Goal: Task Accomplishment & Management: Complete application form

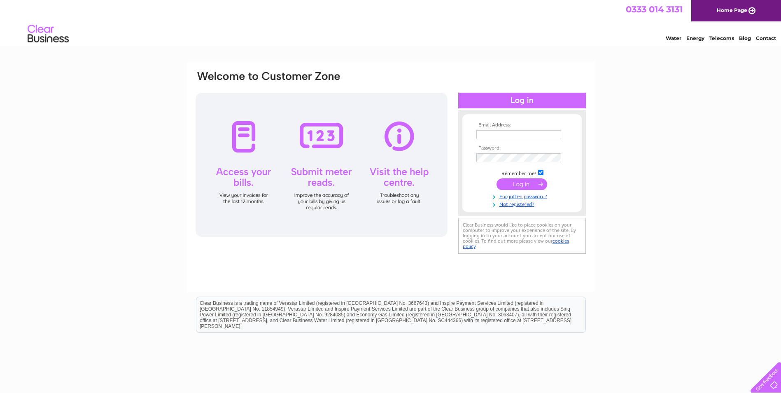
type input "invoices@sterlingfurniture.co.uk"
click at [518, 184] on input "submit" at bounding box center [522, 184] width 51 height 12
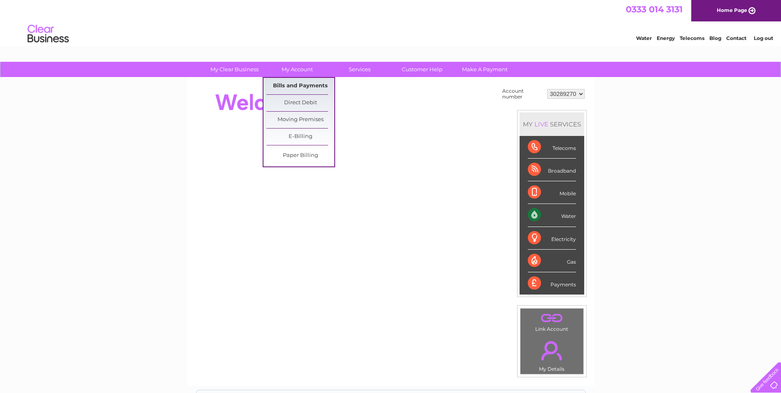
click at [297, 88] on link "Bills and Payments" at bounding box center [300, 86] width 68 height 16
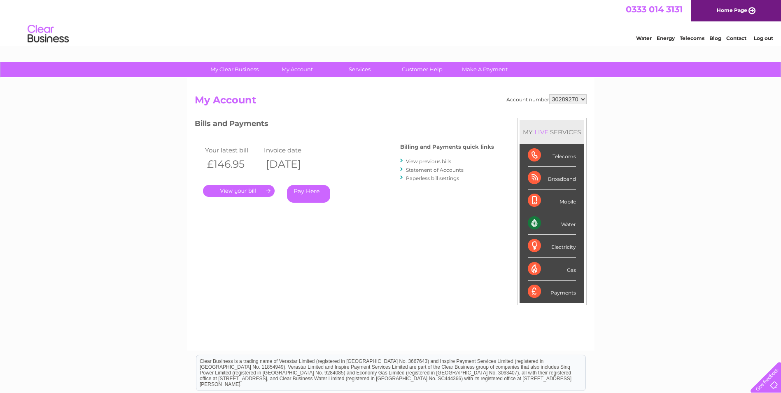
click at [229, 191] on link "." at bounding box center [239, 191] width 72 height 12
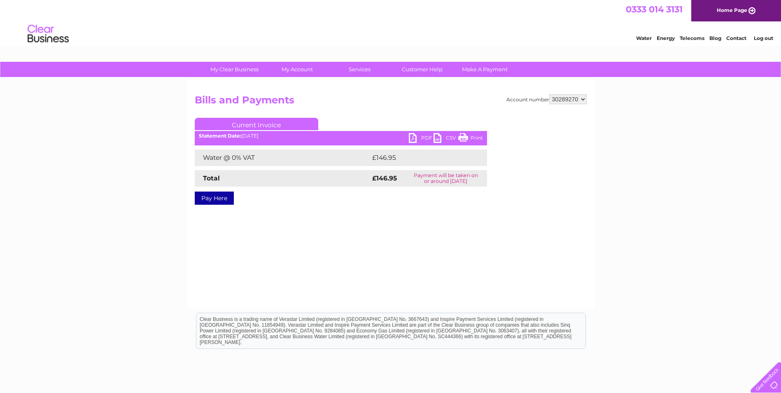
click at [424, 133] on ul "Current Invoice" at bounding box center [341, 125] width 292 height 15
click at [423, 134] on link "PDF" at bounding box center [421, 139] width 25 height 12
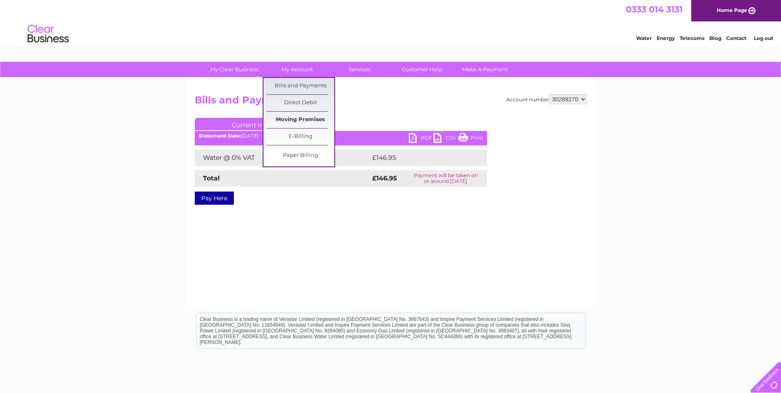
click at [297, 120] on link "Moving Premises" at bounding box center [300, 120] width 68 height 16
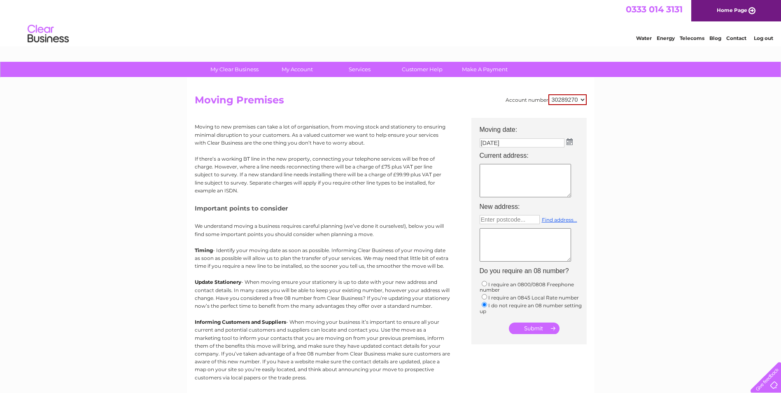
click at [569, 141] on img at bounding box center [570, 141] width 6 height 7
click at [487, 154] on div "Prev Next September 2025" at bounding box center [526, 155] width 90 height 12
click at [563, 156] on span "Next" at bounding box center [564, 155] width 7 height 7
click at [488, 155] on span "Prev" at bounding box center [487, 155] width 7 height 7
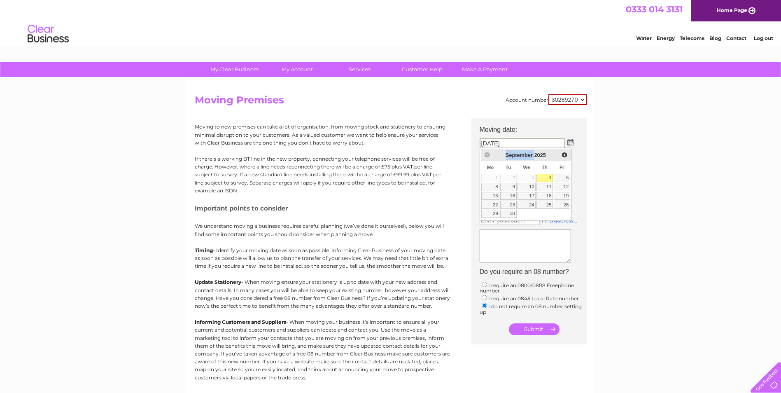
click at [488, 155] on div "Prev Next September 2025" at bounding box center [526, 155] width 90 height 12
click at [619, 161] on div "My Clear Business Login Details My Details My Preferences Link Account My Accou…" at bounding box center [390, 303] width 781 height 483
click at [506, 172] on textarea at bounding box center [525, 180] width 91 height 33
click at [571, 141] on img at bounding box center [570, 141] width 6 height 7
click at [611, 134] on div "My Clear Business Login Details My Details My Preferences Link Account My Accou…" at bounding box center [390, 303] width 781 height 483
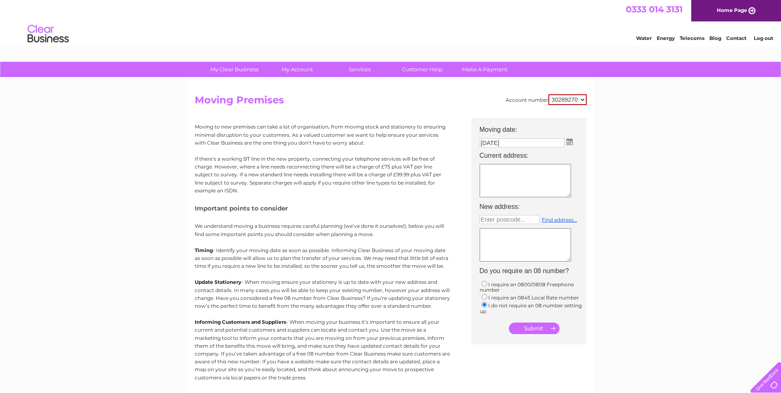
click at [506, 169] on textarea at bounding box center [525, 180] width 91 height 33
click at [492, 177] on textarea "moved out 31/08/2025" at bounding box center [525, 180] width 91 height 33
type textarea "moved out 31/08/2025 unit 9"
type input "Enter postcode..."
click at [527, 180] on textarea "moved out 31/08/2025 unit 9" at bounding box center [525, 180] width 91 height 33
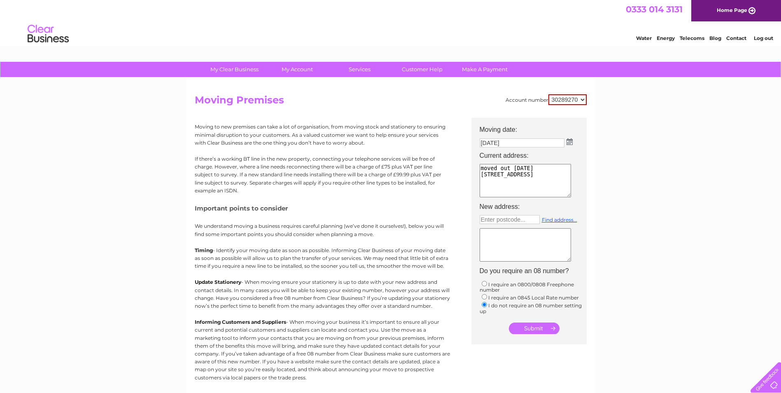
type textarea "moved out 31/08/2025 unit 9 barratt trading estate denmore road"
type input "aberdeen"
click at [509, 322] on input "submit" at bounding box center [534, 328] width 51 height 12
type textarea "ab"
click at [504, 221] on input "aberdeen" at bounding box center [510, 219] width 60 height 9
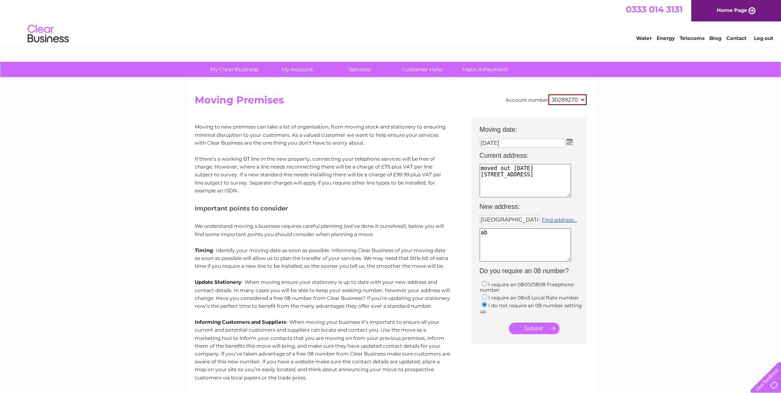
drag, startPoint x: 510, startPoint y: 220, endPoint x: 404, endPoint y: 217, distance: 105.9
click at [413, 216] on div "Account number 30289270 Moving Premises Moving to new premises can take a lot o…" at bounding box center [391, 244] width 392 height 301
type input "Enter postcode..."
click at [522, 189] on textarea "moved out 31/08/2025 unit 9 barratt trading estate denmore road" at bounding box center [525, 180] width 91 height 33
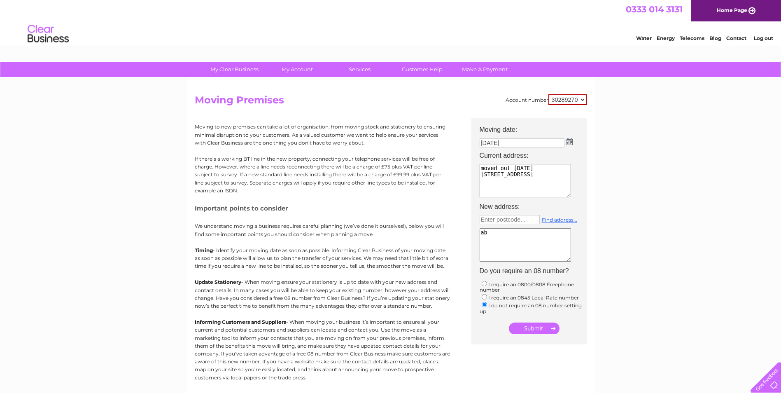
type textarea "moved out 31/08/2025 unit 9 barratt trading estate denmore road aberdeen ab23 8…"
drag, startPoint x: 489, startPoint y: 235, endPoint x: 469, endPoint y: 239, distance: 20.5
click at [471, 238] on div "Account number 30289270 Moving Premises Moving to new premises can take a lot o…" at bounding box center [391, 244] width 392 height 301
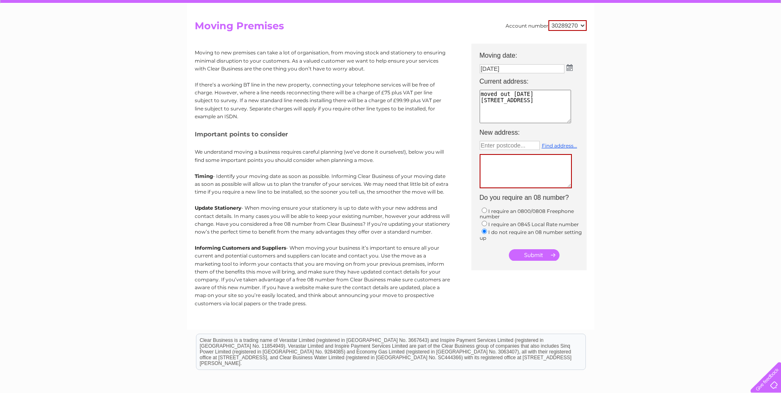
scroll to position [0, 0]
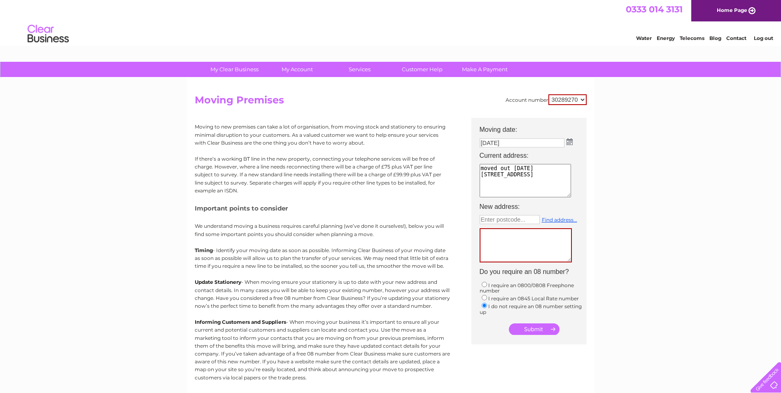
click at [582, 98] on select "30289270" at bounding box center [567, 99] width 38 height 11
click at [413, 69] on link "Customer Help" at bounding box center [422, 69] width 68 height 15
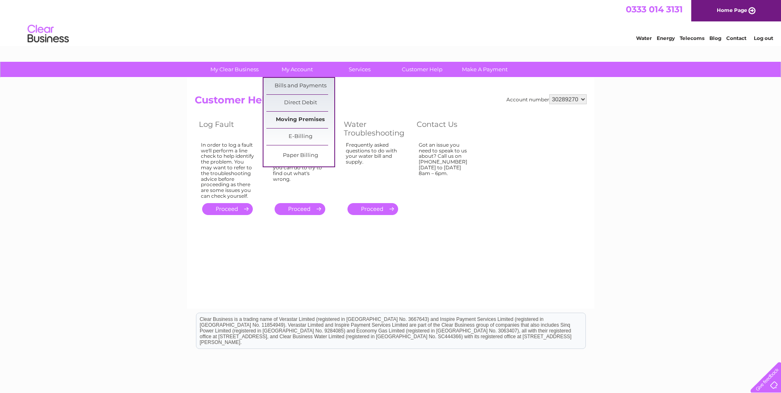
click at [304, 116] on link "Moving Premises" at bounding box center [300, 120] width 68 height 16
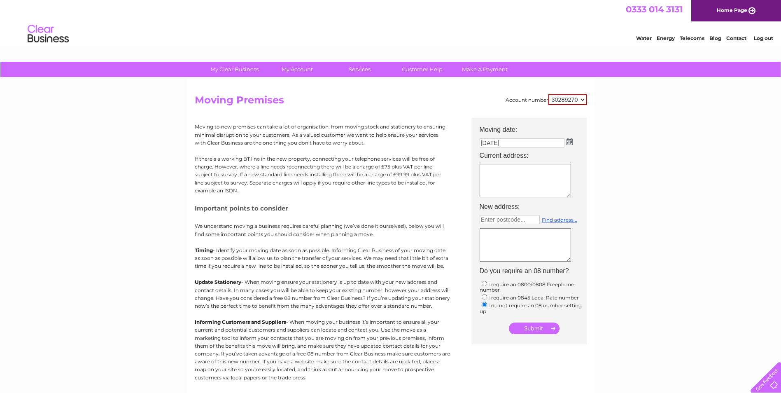
scroll to position [41, 0]
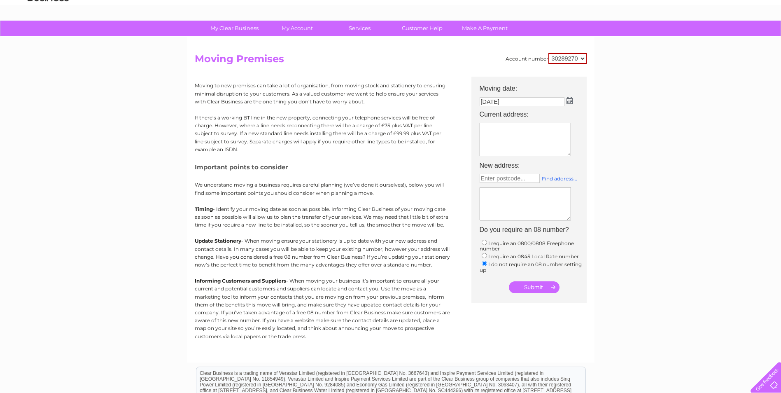
click at [571, 102] on img at bounding box center [570, 100] width 6 height 7
click at [571, 102] on img at bounding box center [570, 101] width 6 height 7
click at [571, 102] on img at bounding box center [570, 100] width 6 height 7
click at [571, 102] on img at bounding box center [570, 101] width 6 height 7
click at [424, 30] on link "Customer Help" at bounding box center [422, 28] width 68 height 15
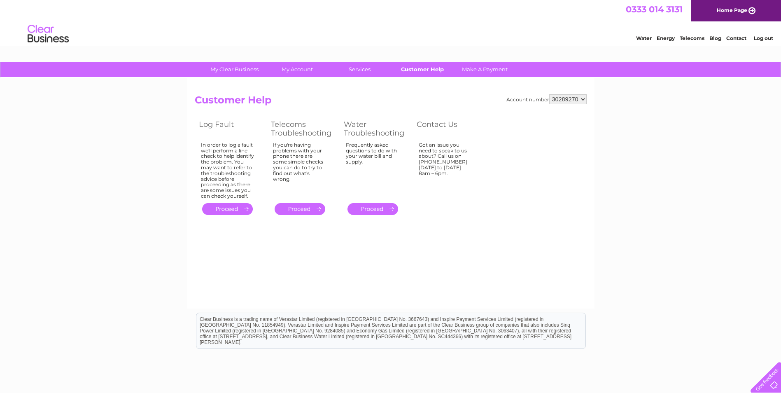
click at [424, 69] on link "Customer Help" at bounding box center [422, 69] width 68 height 15
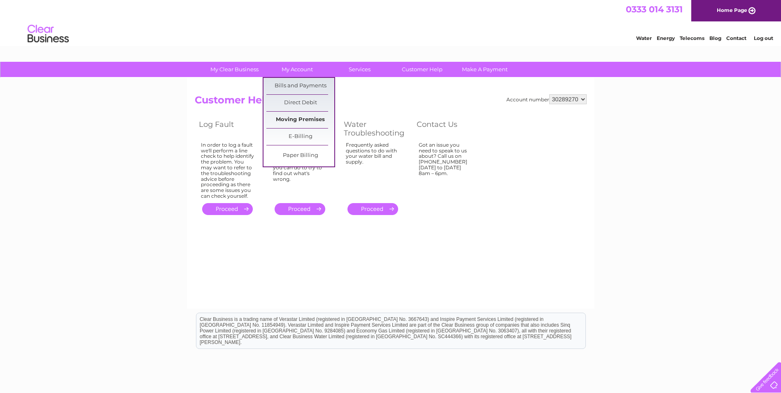
click at [305, 116] on link "Moving Premises" at bounding box center [300, 120] width 68 height 16
